Goal: Check status

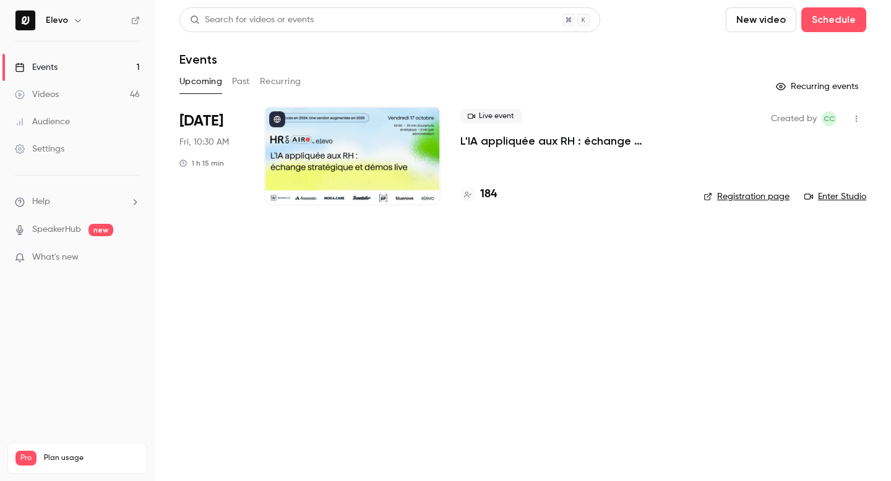
click at [233, 80] on button "Past" at bounding box center [241, 82] width 18 height 20
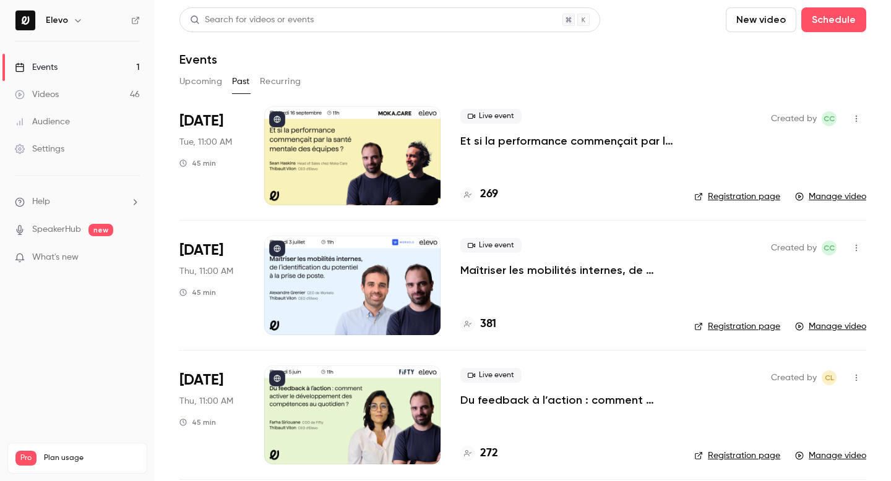
click at [185, 77] on button "Upcoming" at bounding box center [200, 82] width 43 height 20
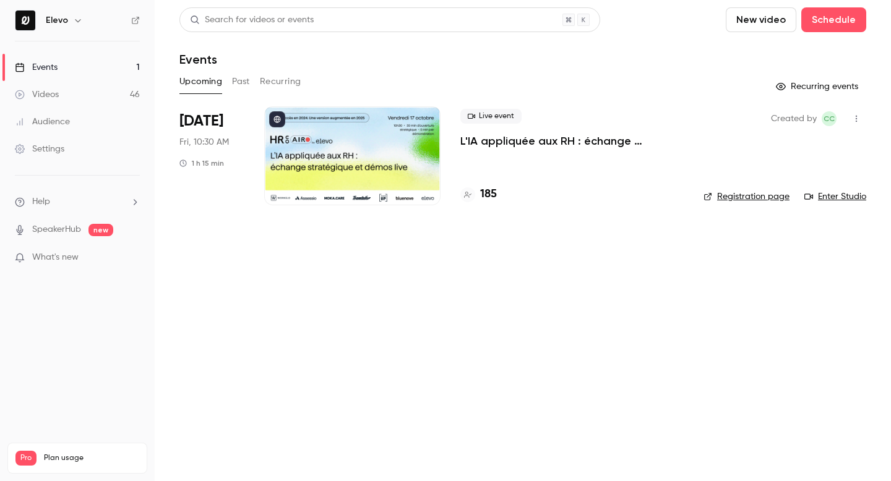
click at [241, 85] on button "Past" at bounding box center [241, 82] width 18 height 20
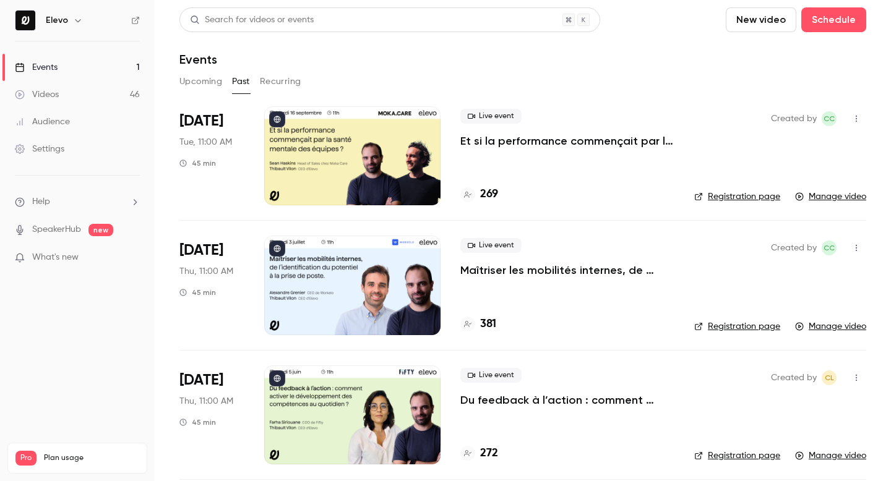
click at [208, 82] on button "Upcoming" at bounding box center [200, 82] width 43 height 20
